Goal: Transaction & Acquisition: Purchase product/service

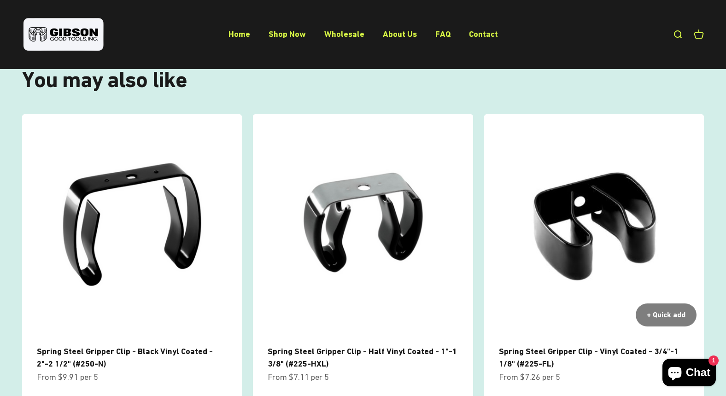
scroll to position [551, 0]
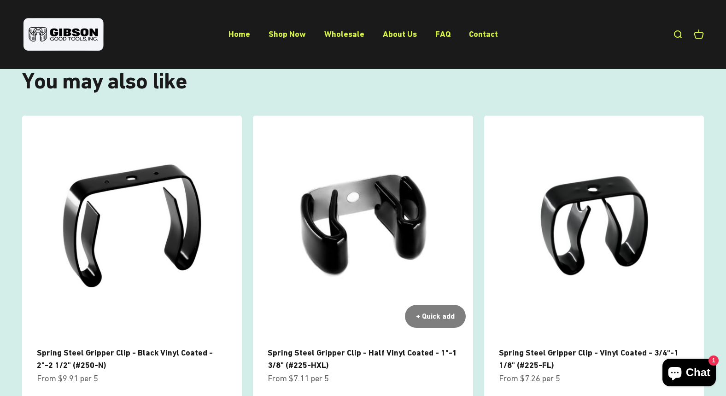
click at [358, 174] on img at bounding box center [363, 226] width 220 height 220
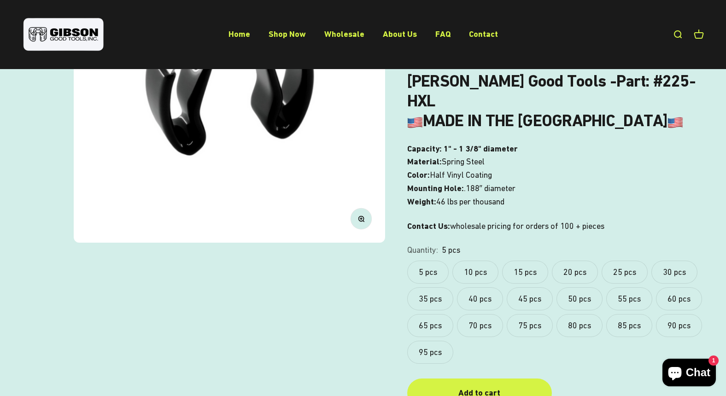
scroll to position [191, 0]
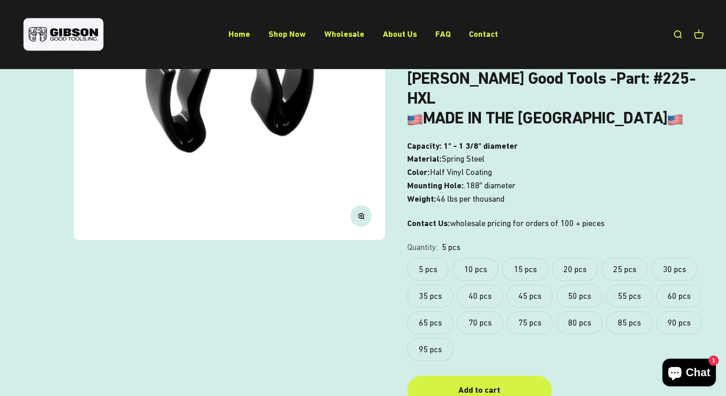
click at [581, 258] on label "20 pcs" at bounding box center [575, 269] width 46 height 23
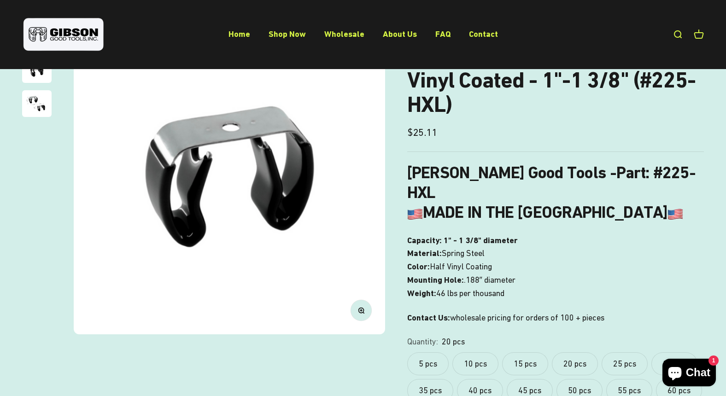
scroll to position [81, 0]
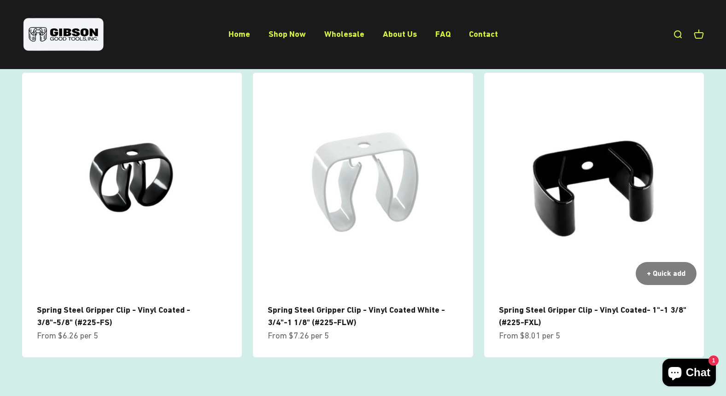
scroll to position [905, 0]
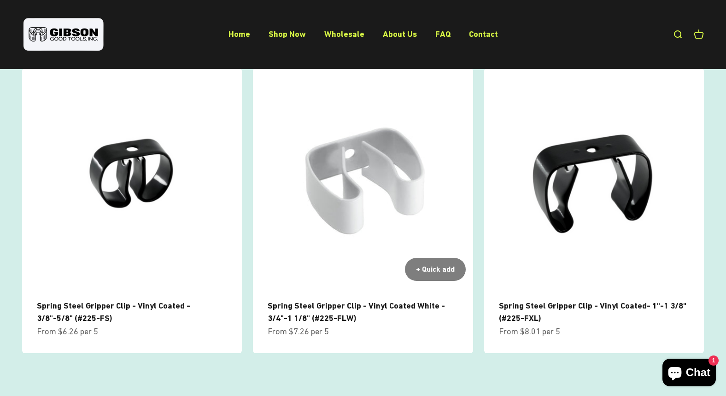
click at [380, 142] on img at bounding box center [363, 179] width 220 height 220
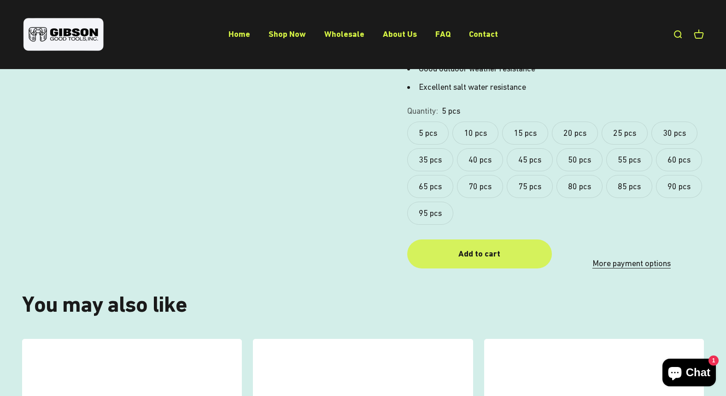
scroll to position [445, 0]
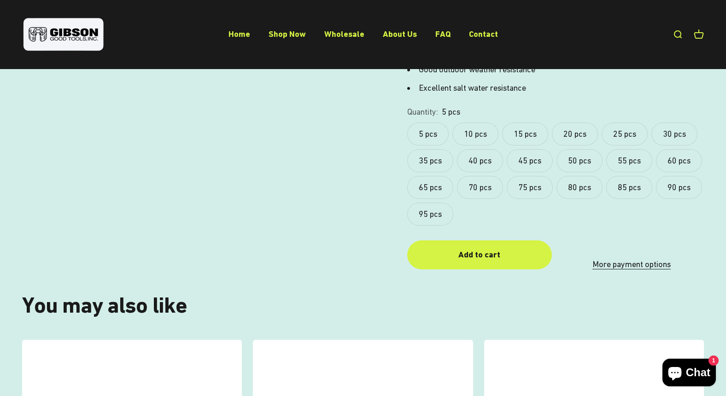
click at [576, 123] on label "20 pcs" at bounding box center [575, 134] width 46 height 23
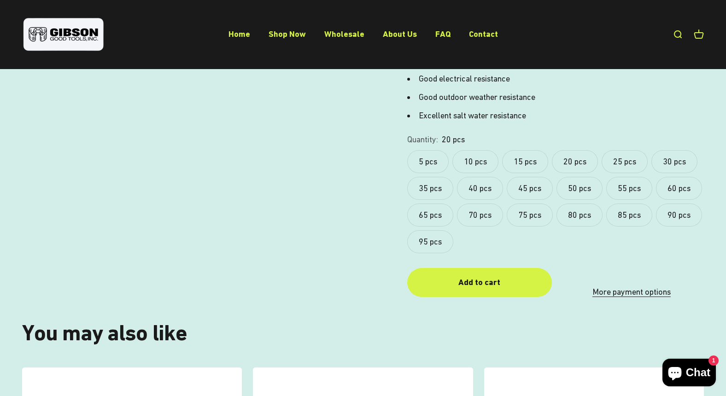
scroll to position [414, 0]
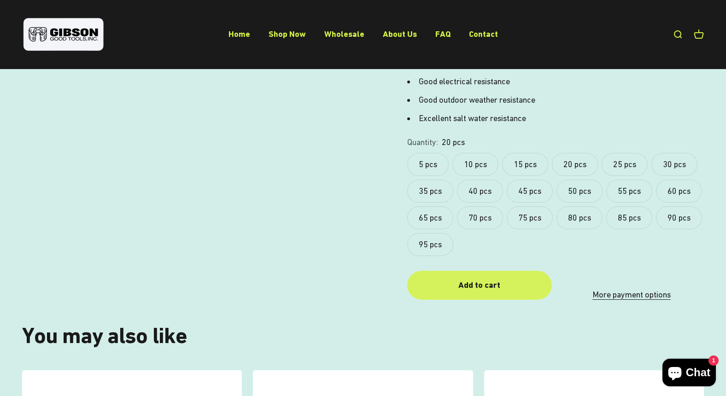
click at [471, 279] on div "Add to cart" at bounding box center [480, 285] width 108 height 13
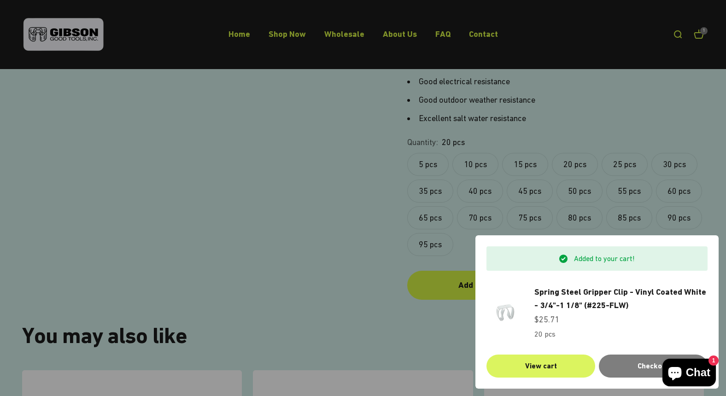
click at [542, 365] on link "View cart" at bounding box center [541, 366] width 109 height 23
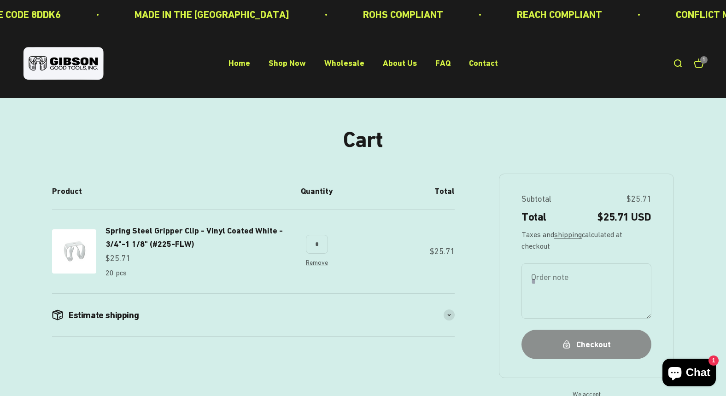
click at [582, 342] on div "Checkout" at bounding box center [586, 344] width 93 height 13
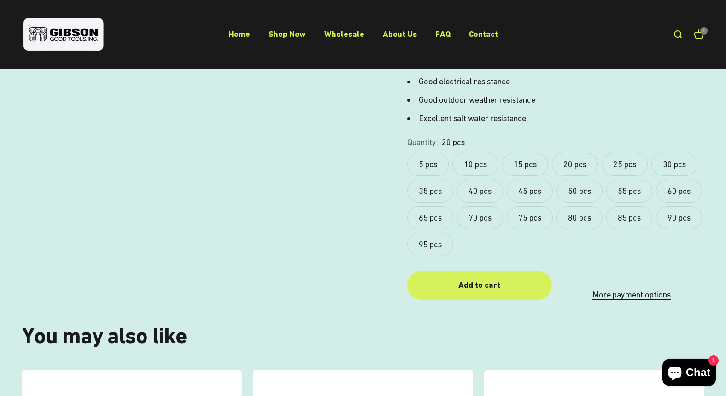
scroll to position [414, 0]
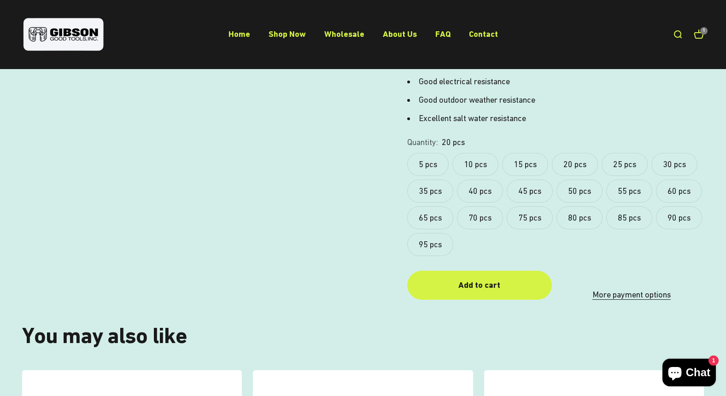
click at [631, 153] on label "25 pcs" at bounding box center [625, 164] width 46 height 23
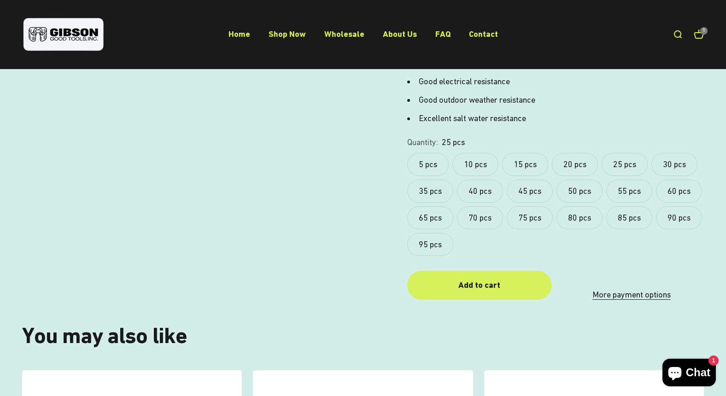
click at [488, 279] on div "Add to cart" at bounding box center [480, 285] width 108 height 13
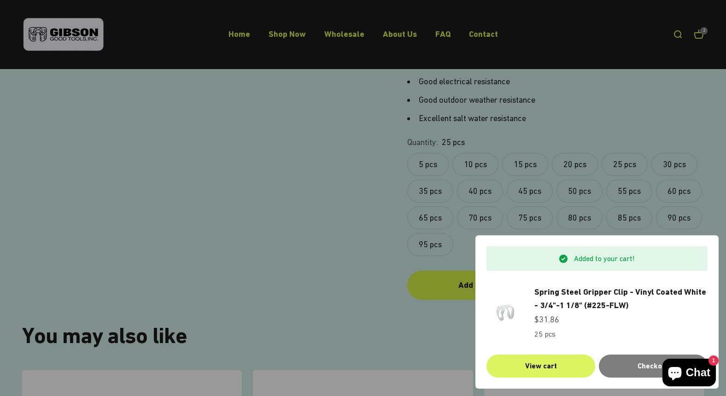
click at [553, 366] on link "View cart" at bounding box center [541, 366] width 109 height 23
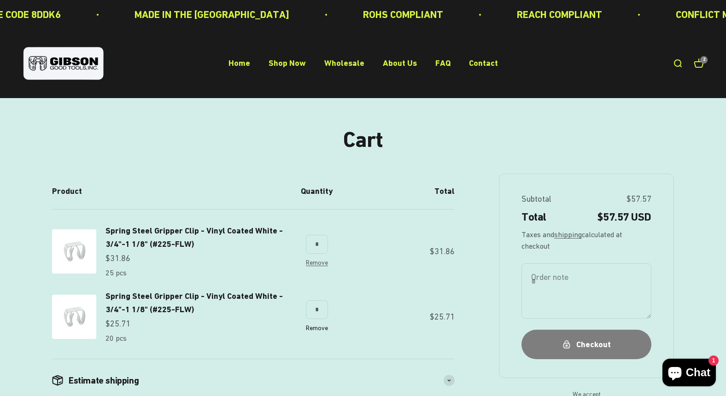
click at [328, 324] on link "Remove" at bounding box center [317, 327] width 22 height 7
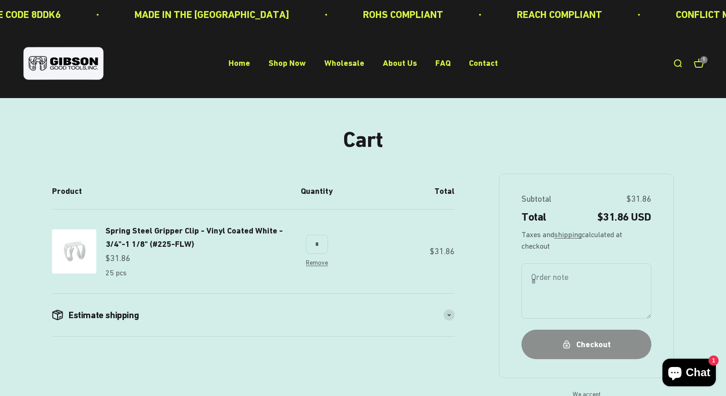
click at [587, 344] on div "Checkout" at bounding box center [586, 344] width 93 height 13
